Goal: Find specific page/section: Find specific page/section

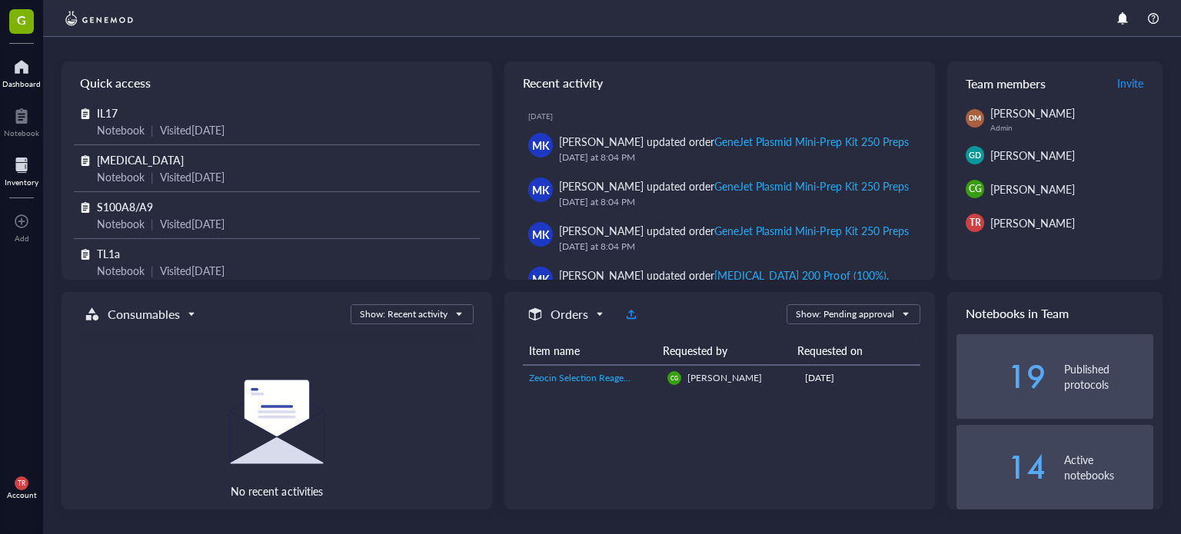
click at [20, 168] on div at bounding box center [22, 165] width 34 height 25
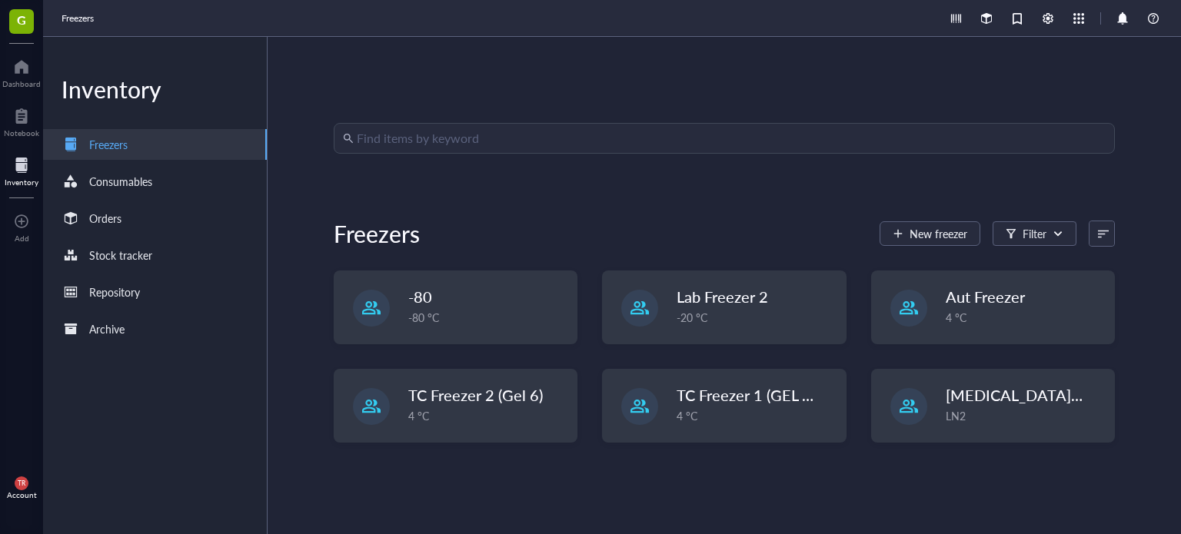
click at [600, 121] on div "Find items by keyword Freezers New freezer Filter -80 -80 °C Lab Freezer 2 -20 …" at bounding box center [724, 285] width 913 height 497
click at [604, 136] on input "search" at bounding box center [731, 138] width 749 height 29
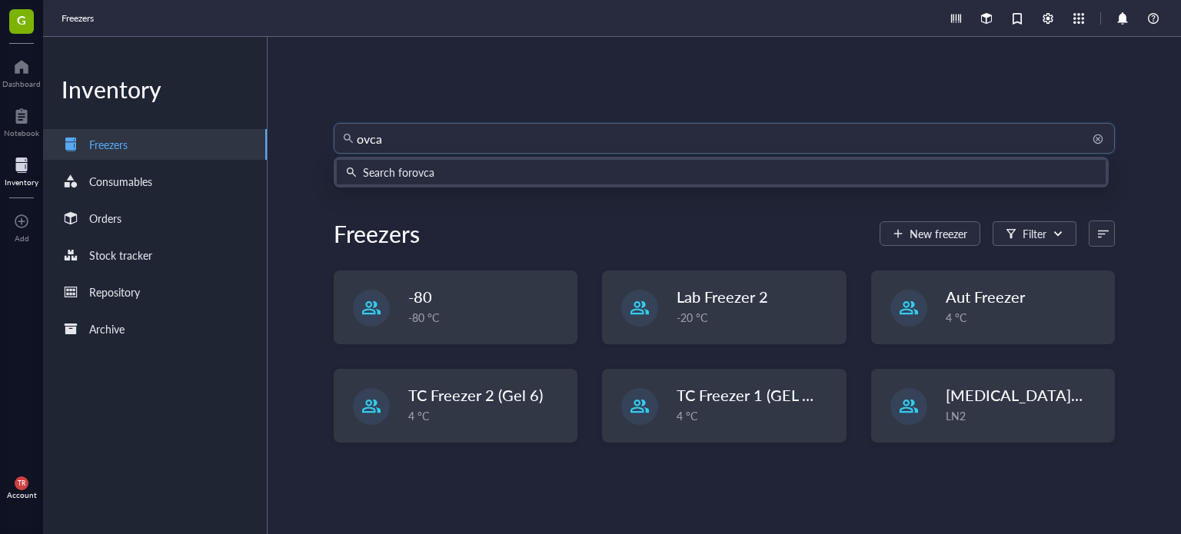
type input "ovcar"
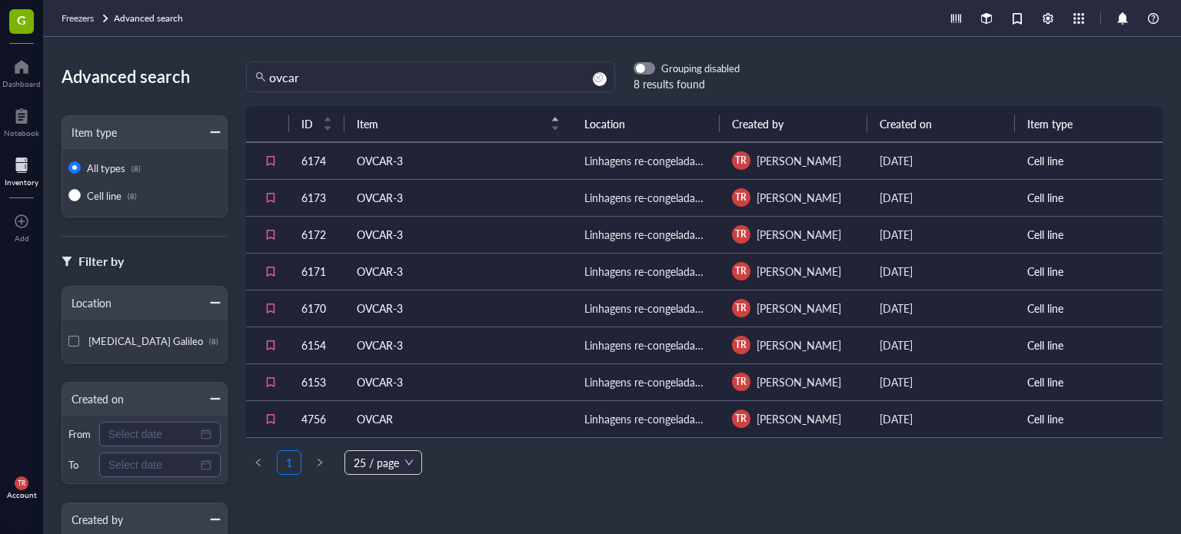
click at [0, 322] on div "G Dashboard Notebook Inventory To pick up a draggable item, press the space bar…" at bounding box center [21, 267] width 43 height 534
